Goal: Information Seeking & Learning: Learn about a topic

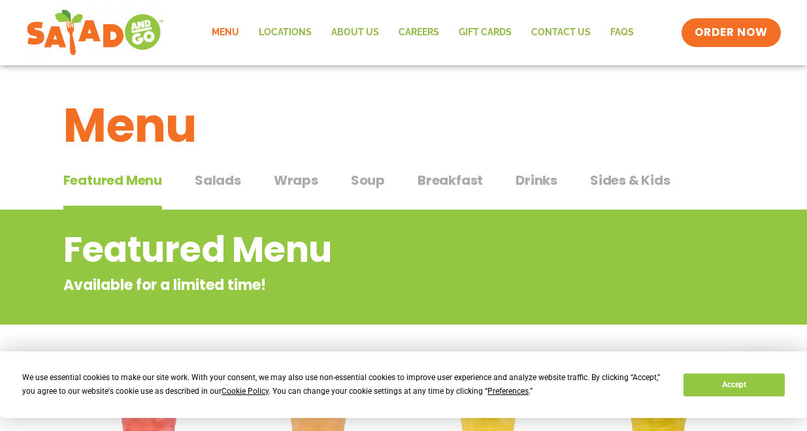
click at [213, 179] on span "Salads" at bounding box center [218, 180] width 46 height 20
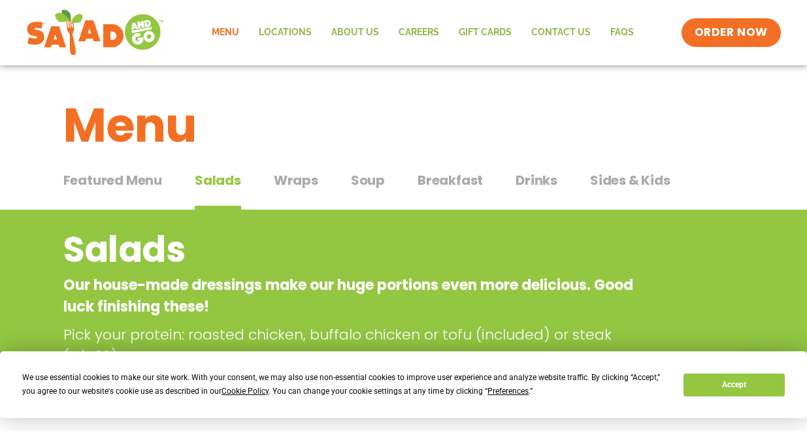
click at [291, 182] on span "Wraps" at bounding box center [296, 180] width 44 height 20
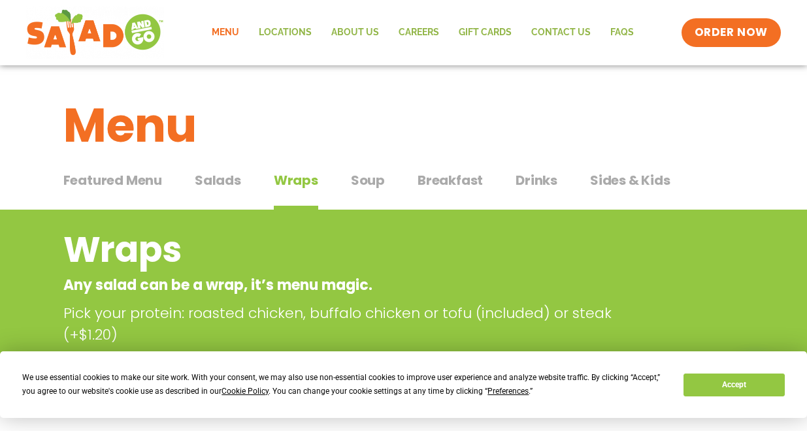
click at [361, 184] on span "Soup" at bounding box center [368, 180] width 34 height 20
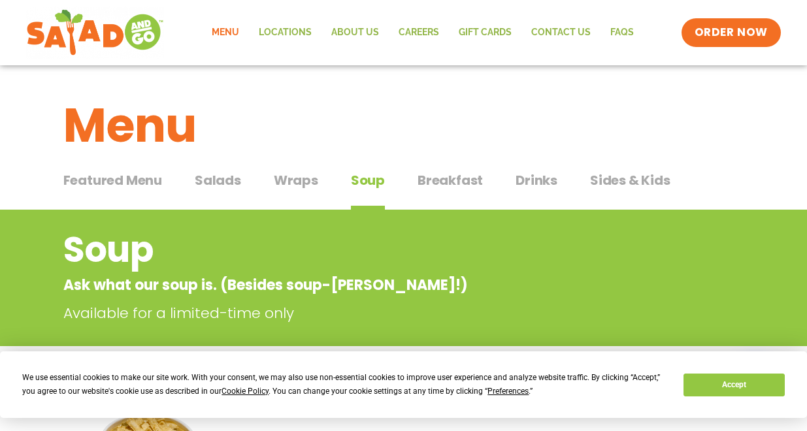
click at [217, 182] on span "Salads" at bounding box center [218, 180] width 46 height 20
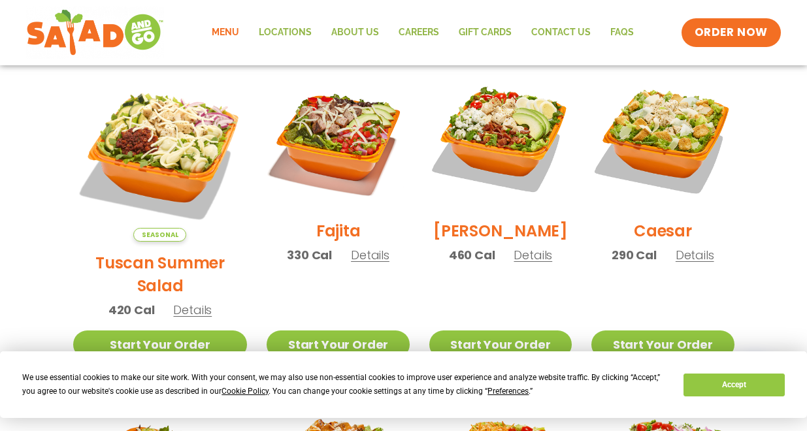
scroll to position [370, 0]
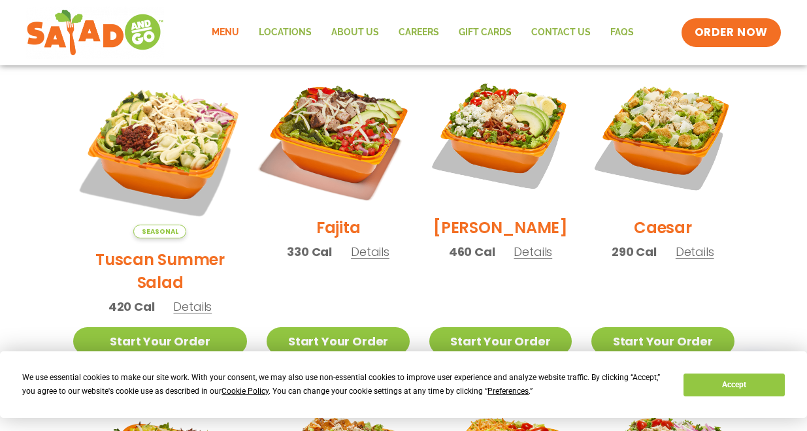
click at [313, 146] on img at bounding box center [337, 135] width 167 height 167
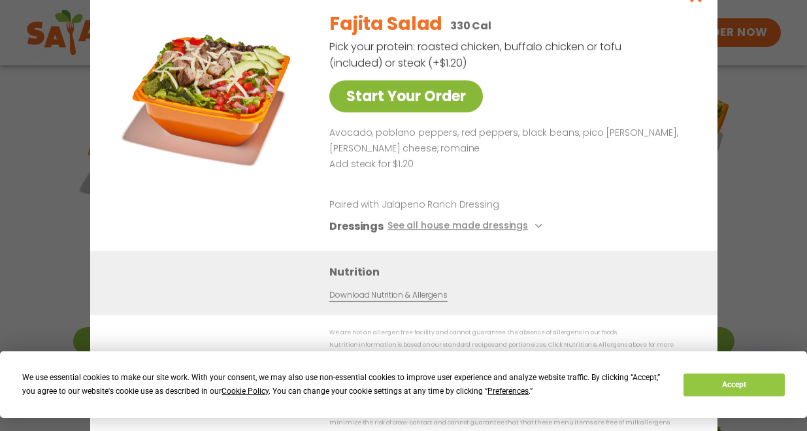
click at [402, 104] on link "Start Your Order" at bounding box center [405, 96] width 153 height 32
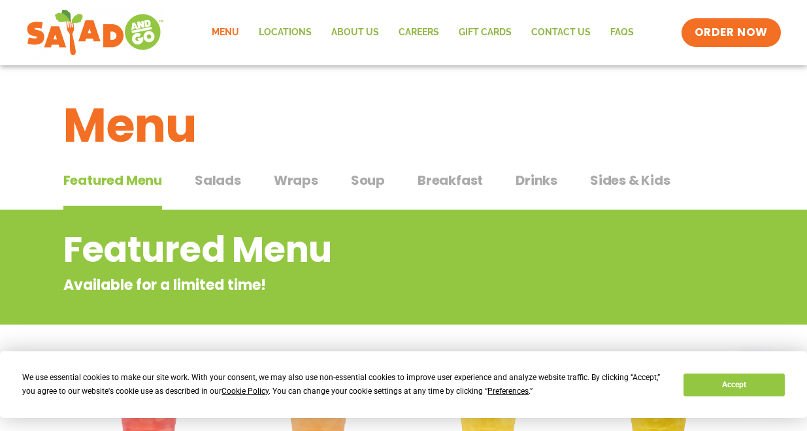
click at [372, 178] on span "Soup" at bounding box center [368, 180] width 34 height 20
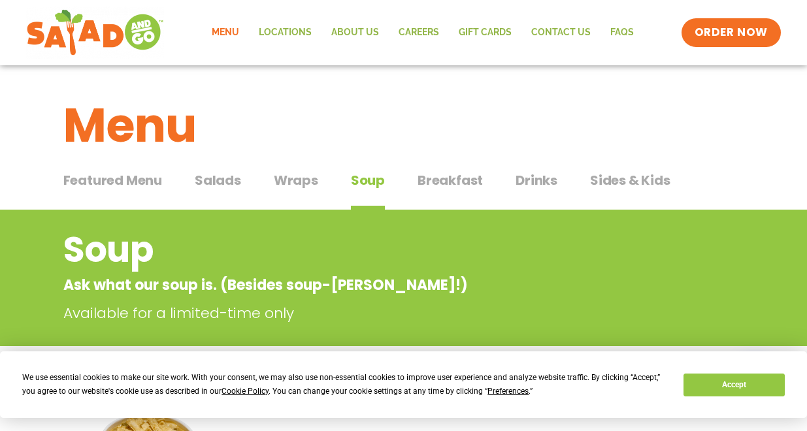
click at [231, 182] on span "Salads" at bounding box center [218, 180] width 46 height 20
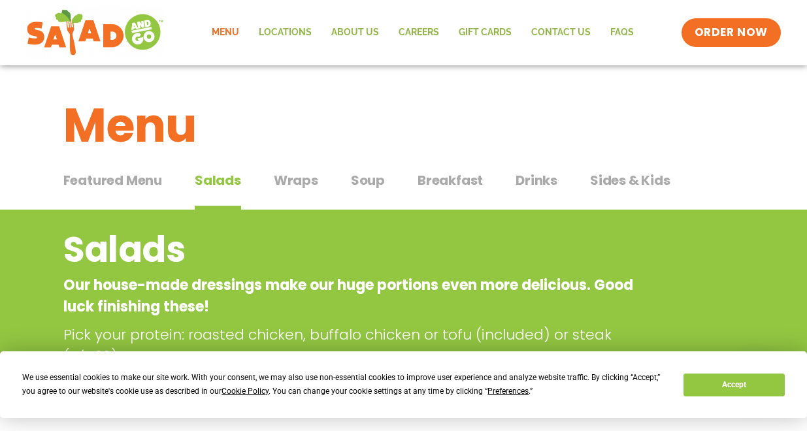
click at [464, 180] on span "Breakfast" at bounding box center [449, 180] width 65 height 20
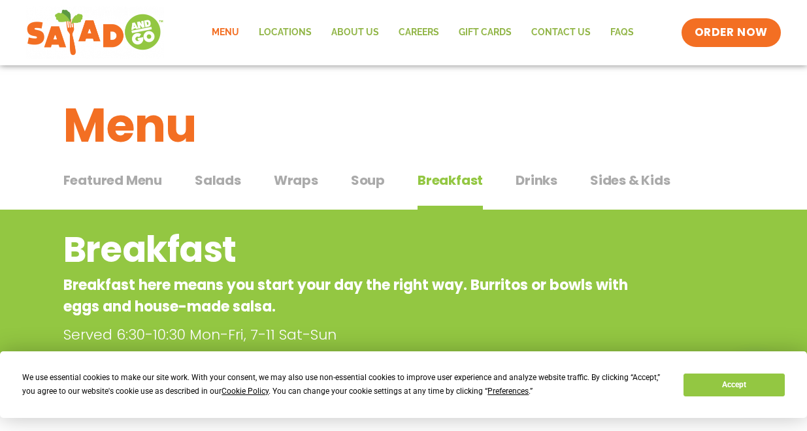
click at [223, 184] on span "Salads" at bounding box center [218, 180] width 46 height 20
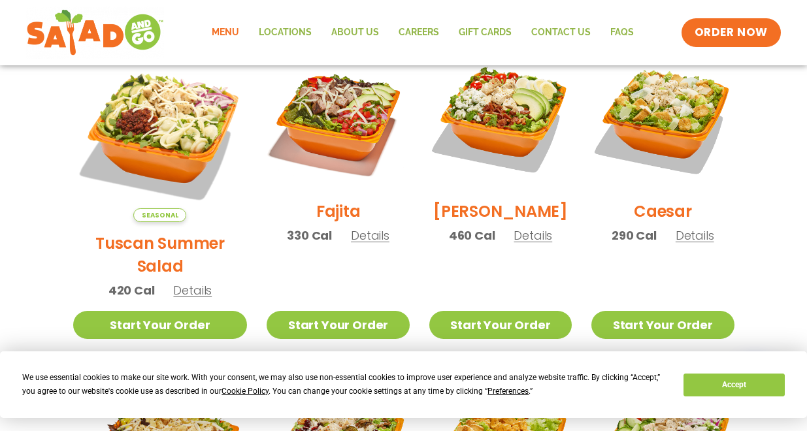
scroll to position [388, 0]
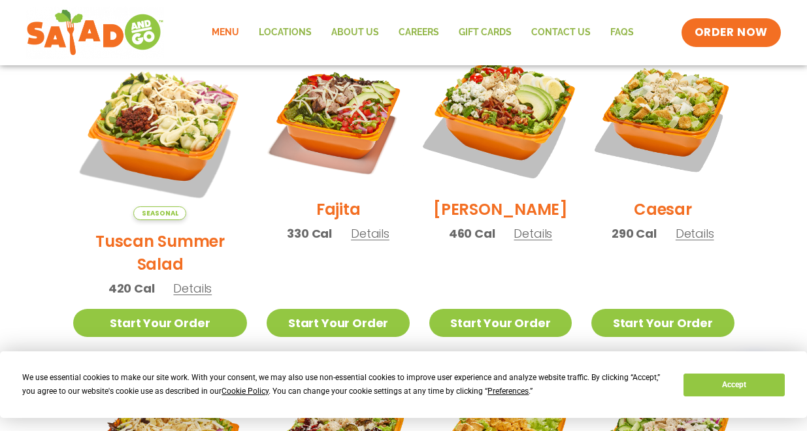
click at [496, 118] on img at bounding box center [500, 116] width 167 height 167
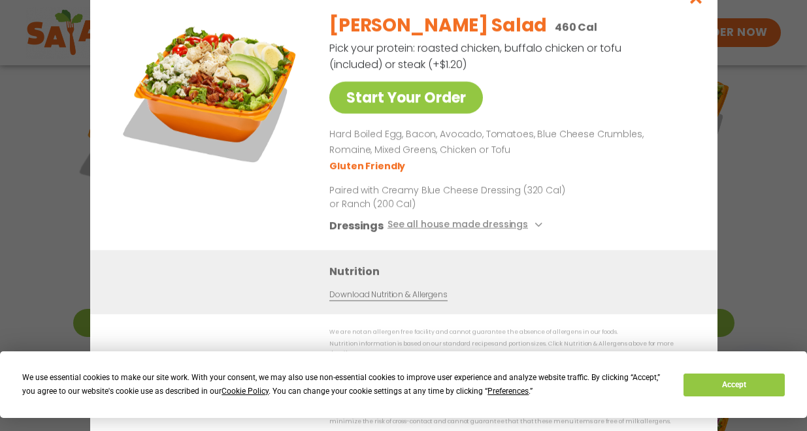
click at [455, 233] on button "See all house made dressings" at bounding box center [466, 226] width 159 height 16
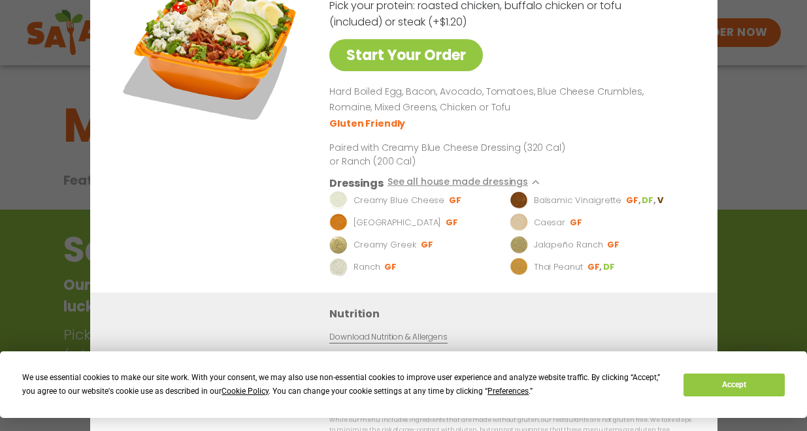
click at [57, 95] on div "Start Your Order Cobb Salad 460 Cal Pick your protein: roasted chicken, buffalo…" at bounding box center [403, 215] width 807 height 431
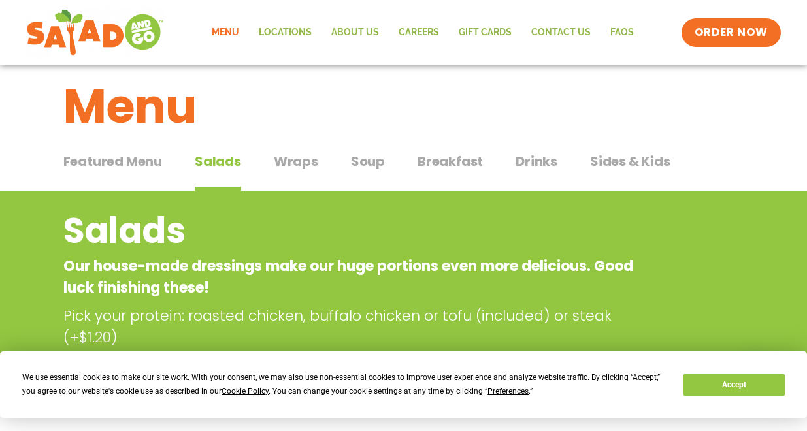
scroll to position [16, 0]
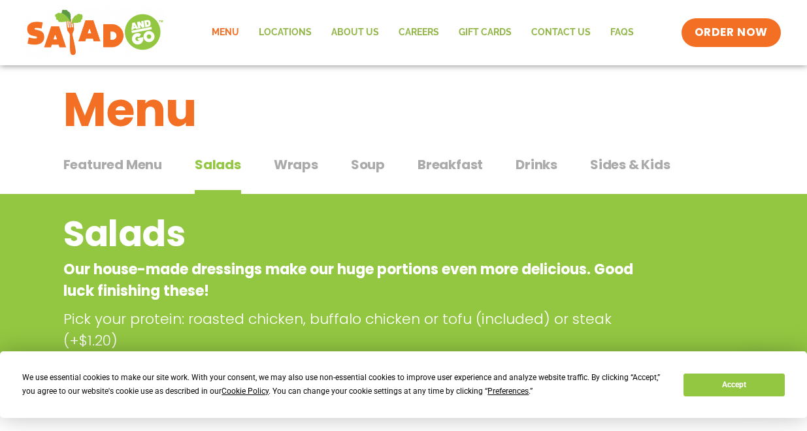
click at [296, 174] on span "Wraps" at bounding box center [296, 165] width 44 height 20
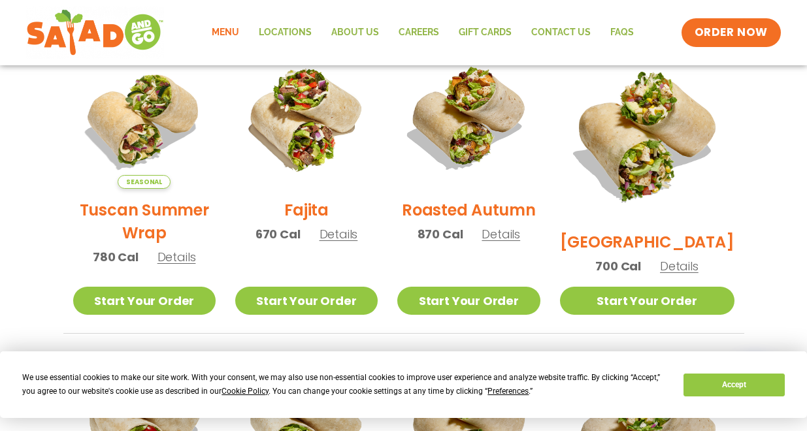
scroll to position [366, 0]
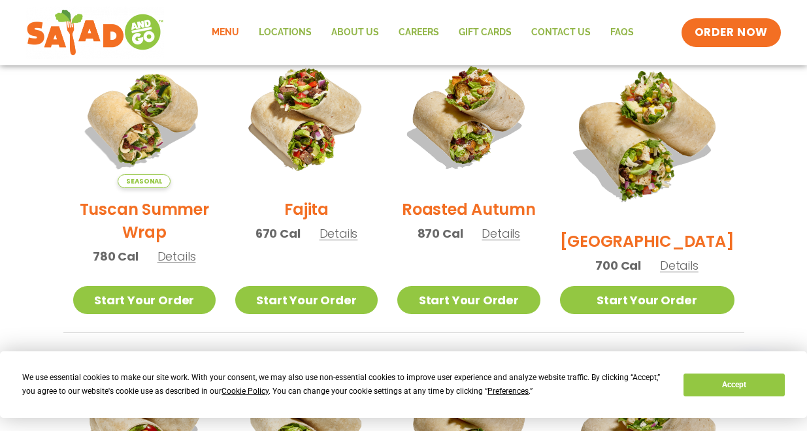
click at [340, 242] on span "Details" at bounding box center [338, 233] width 39 height 16
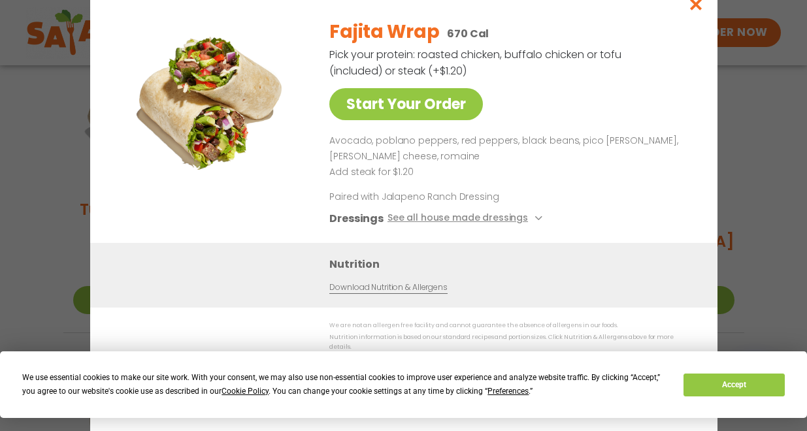
click at [692, 11] on icon "Close modal" at bounding box center [695, 4] width 16 height 14
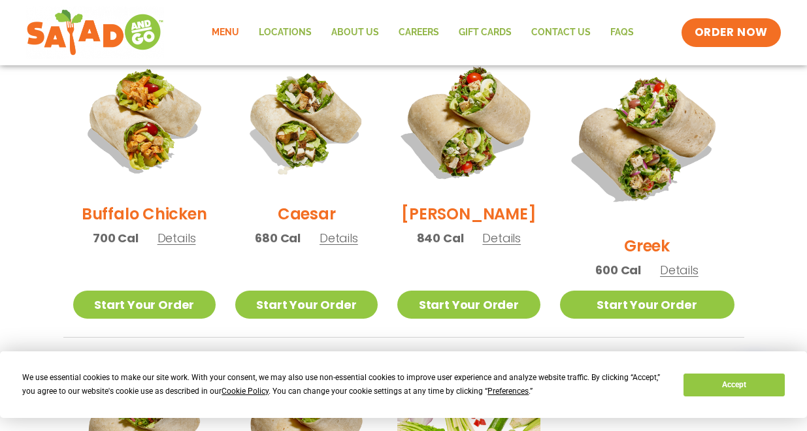
scroll to position [675, 0]
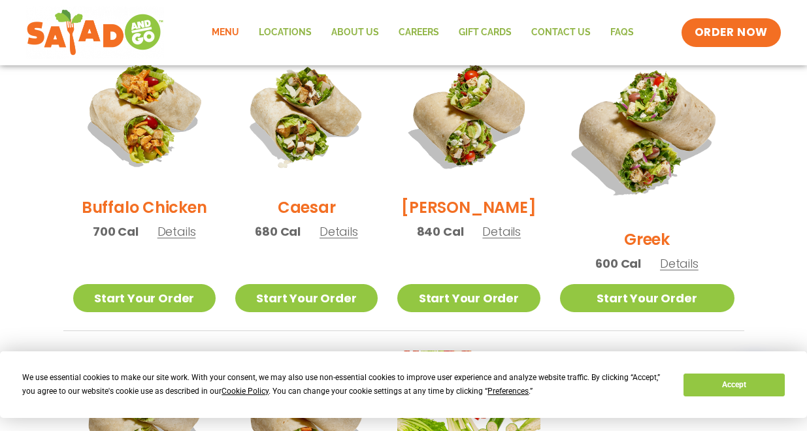
click at [521, 240] on span "Details" at bounding box center [501, 231] width 39 height 16
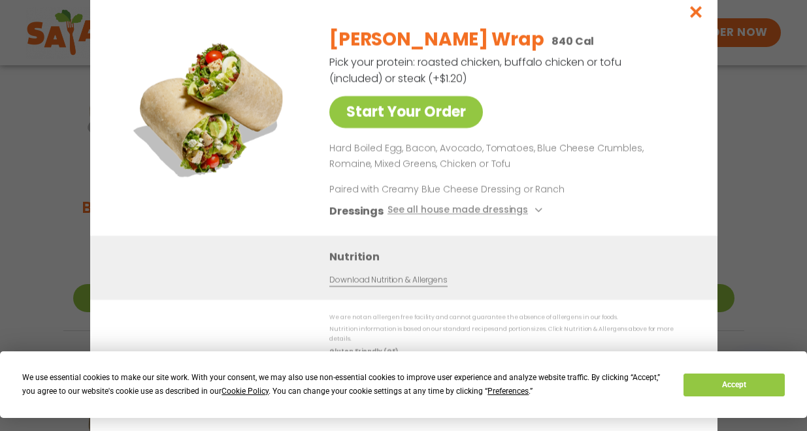
click at [696, 17] on icon "Close modal" at bounding box center [695, 12] width 16 height 14
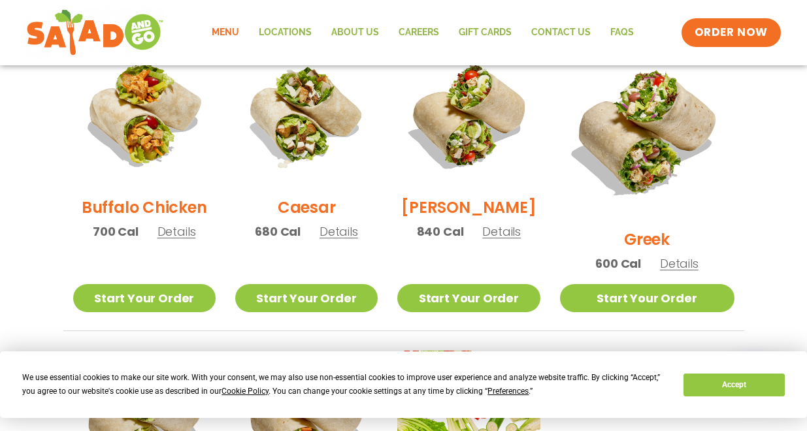
click at [344, 240] on span "Details" at bounding box center [338, 231] width 39 height 16
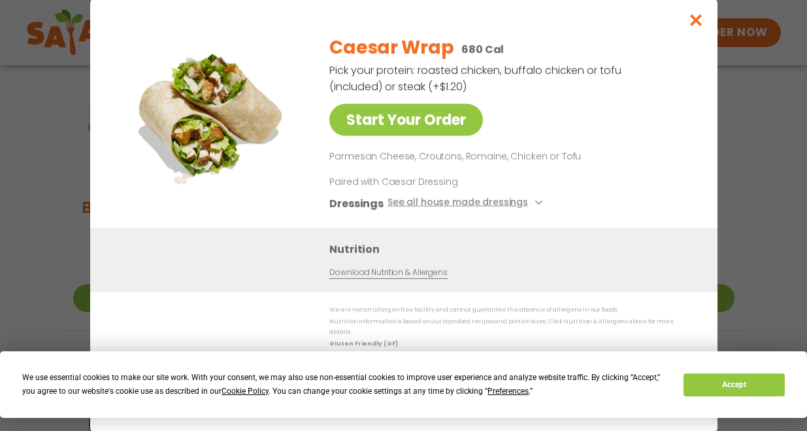
click at [697, 27] on icon "Close modal" at bounding box center [695, 20] width 16 height 14
